Goal: Obtain resource: Obtain resource

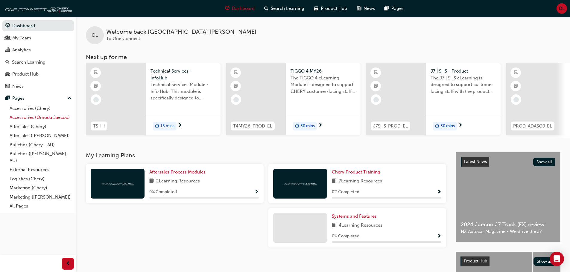
click at [27, 117] on link "Accessories (Omoda Jaecoo)" at bounding box center [40, 117] width 67 height 9
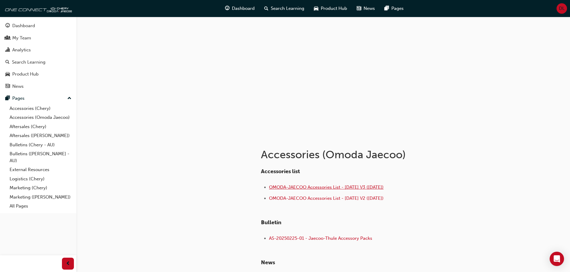
click at [311, 187] on span "OMODA-JAECOO Accessories List - [DATE] V3 ([DATE])" at bounding box center [326, 187] width 115 height 5
